Goal: Navigation & Orientation: Find specific page/section

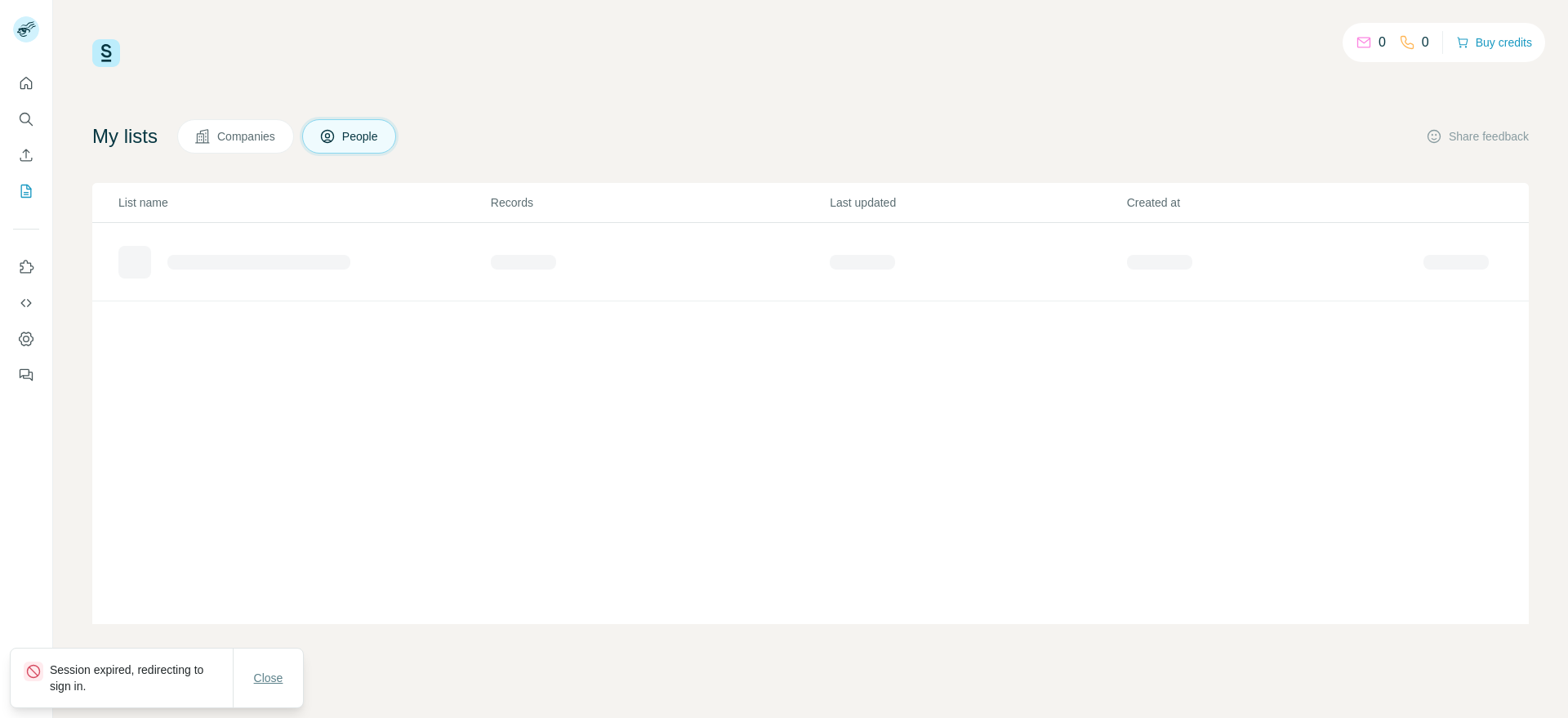
click at [249, 677] on button "Close" at bounding box center [269, 677] width 53 height 29
